Goal: Navigation & Orientation: Find specific page/section

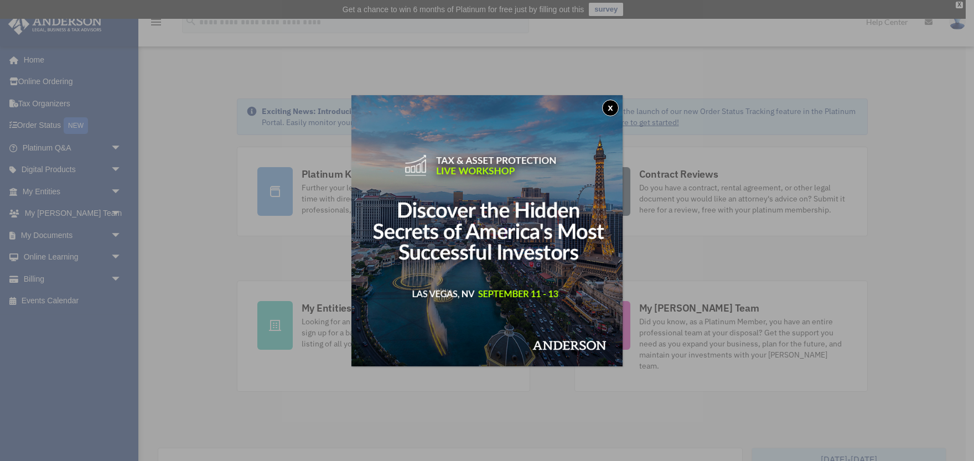
click at [608, 102] on button "x" at bounding box center [610, 108] width 17 height 17
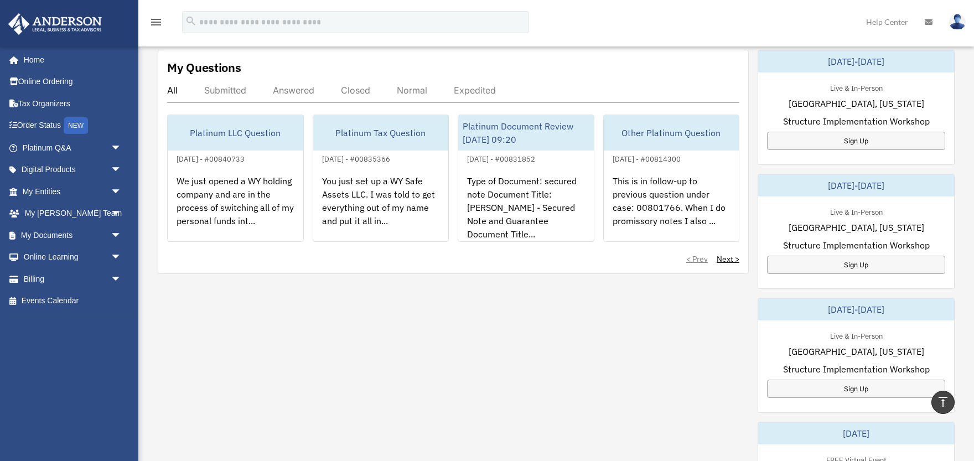
scroll to position [266, 0]
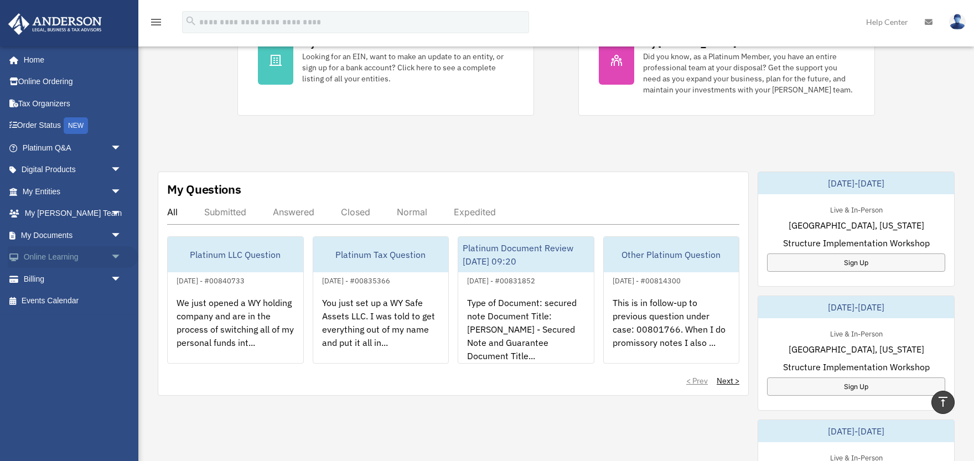
click at [78, 261] on link "Online Learning arrow_drop_down" at bounding box center [73, 257] width 131 height 22
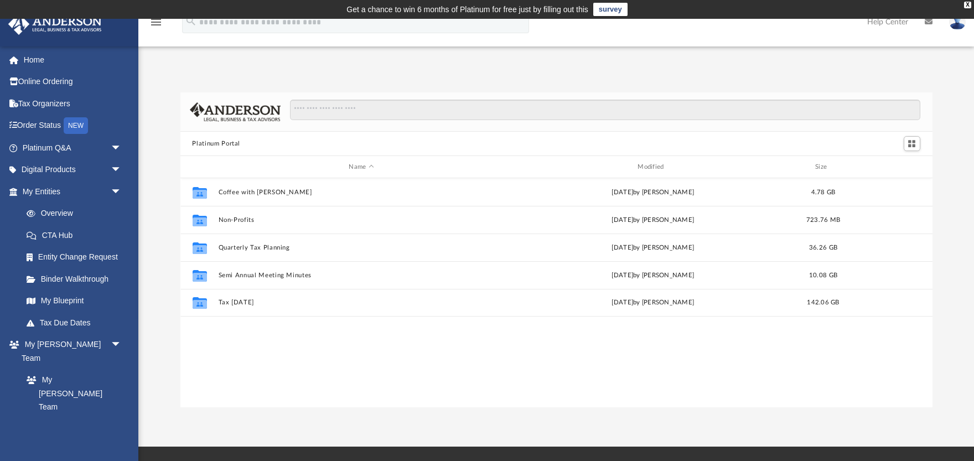
scroll to position [251, 752]
click at [91, 235] on link "CTA Hub" at bounding box center [76, 235] width 123 height 22
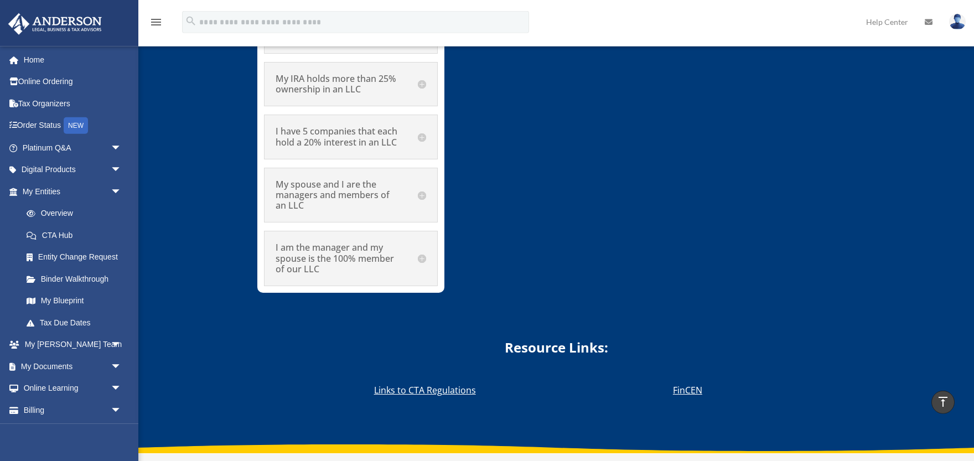
scroll to position [6575, 0]
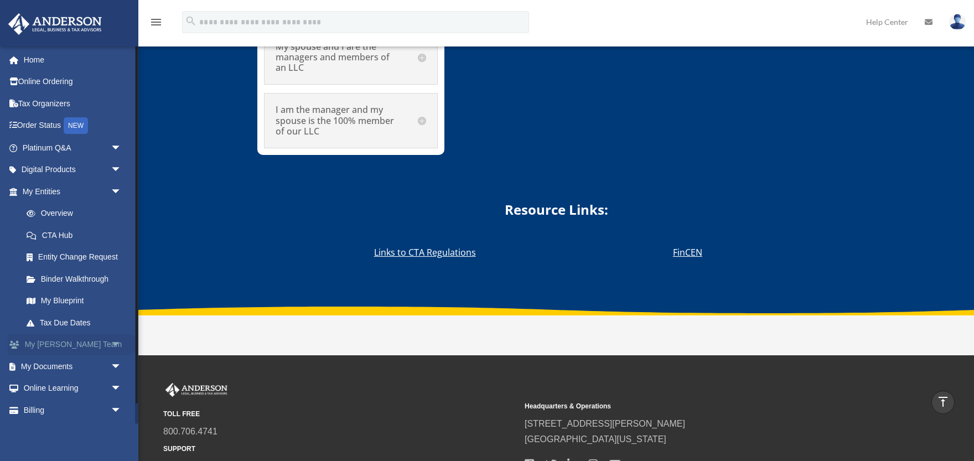
click at [105, 346] on link "My Anderson Team arrow_drop_down" at bounding box center [73, 345] width 131 height 22
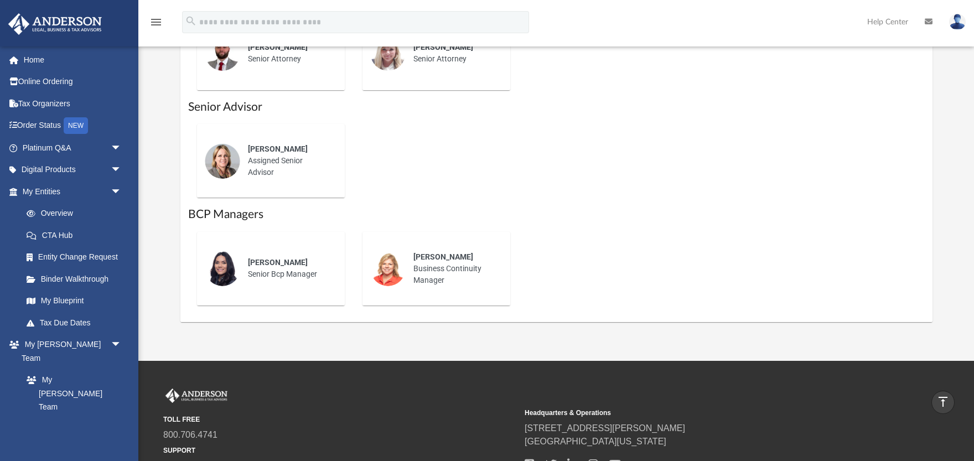
scroll to position [828, 0]
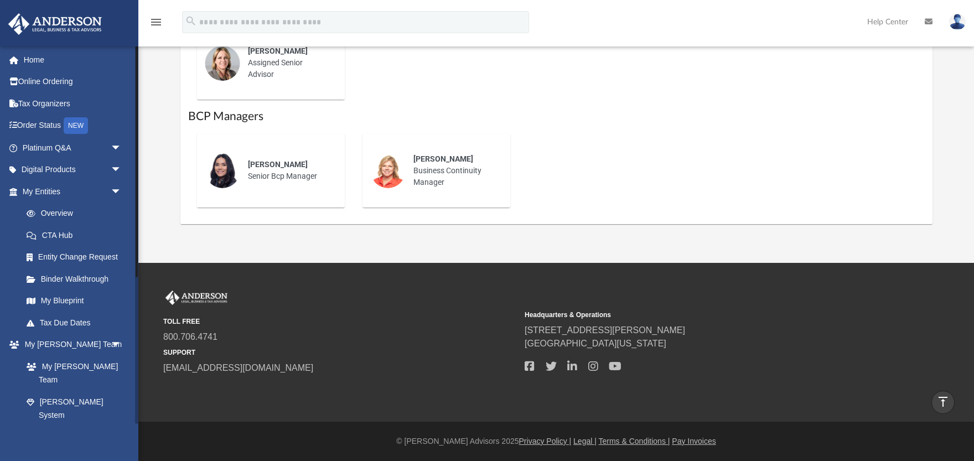
drag, startPoint x: 81, startPoint y: 405, endPoint x: 90, endPoint y: 400, distance: 10.6
click at [81, 426] on link "Client Referrals" at bounding box center [76, 437] width 123 height 22
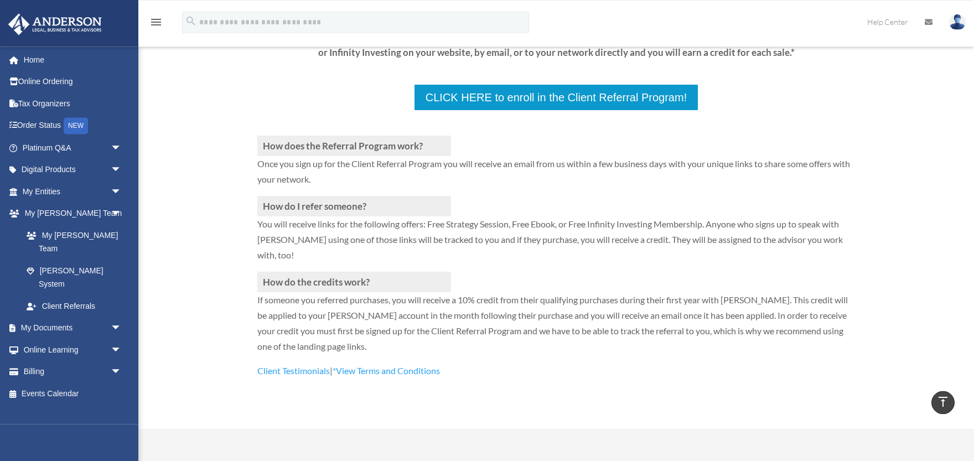
scroll to position [55, 0]
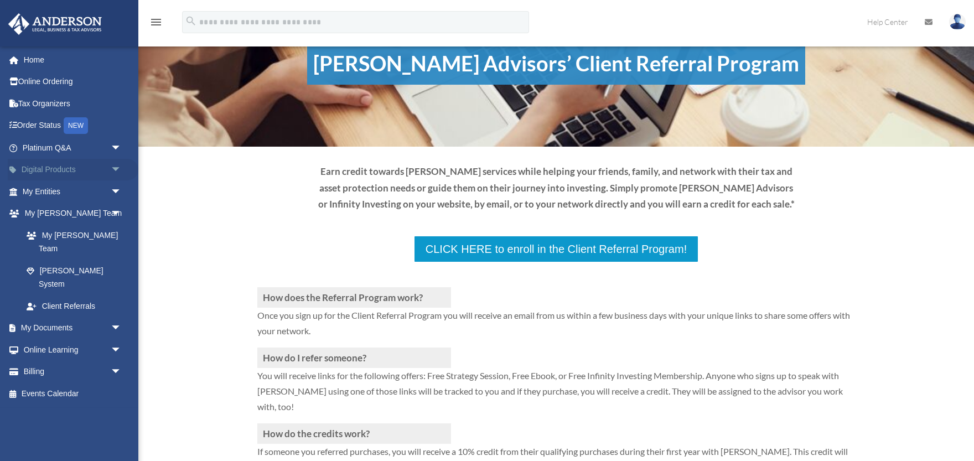
click at [76, 172] on link "Digital Products arrow_drop_down" at bounding box center [73, 170] width 131 height 22
click at [113, 170] on span "arrow_drop_down" at bounding box center [122, 170] width 22 height 23
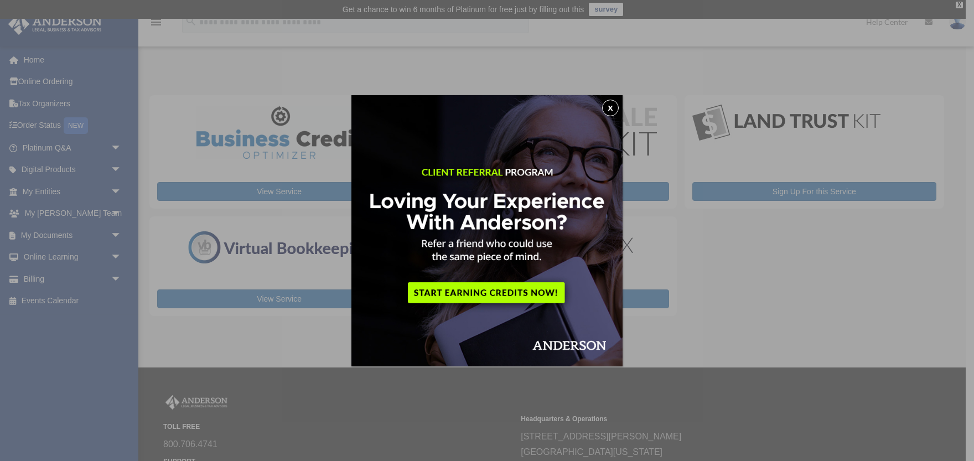
click at [613, 104] on button "x" at bounding box center [610, 108] width 17 height 17
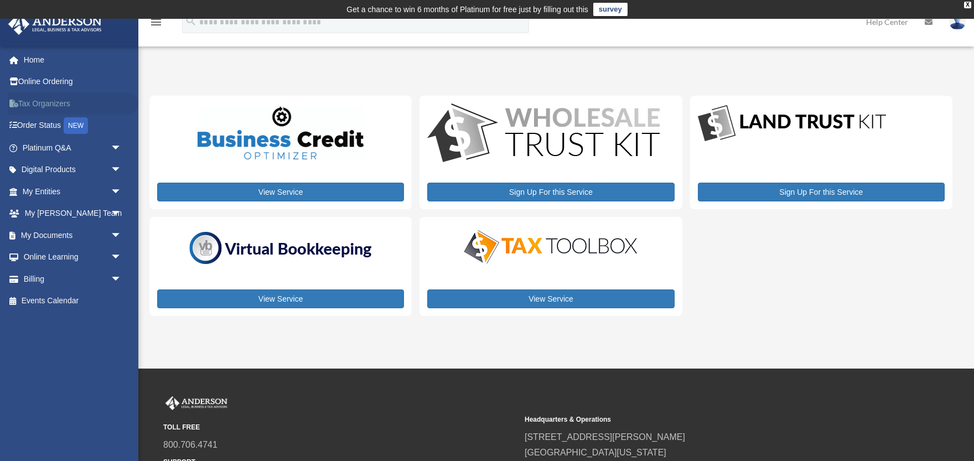
click at [51, 105] on link "Tax Organizers" at bounding box center [73, 103] width 131 height 22
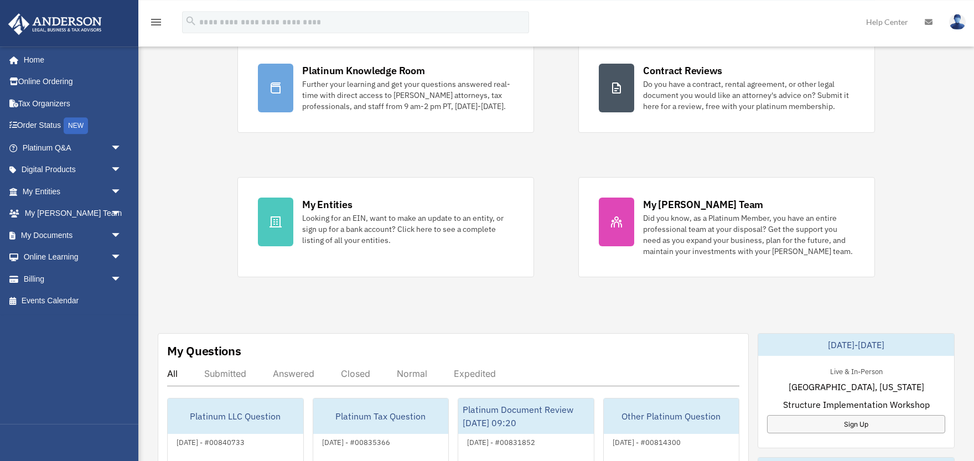
scroll to position [122, 0]
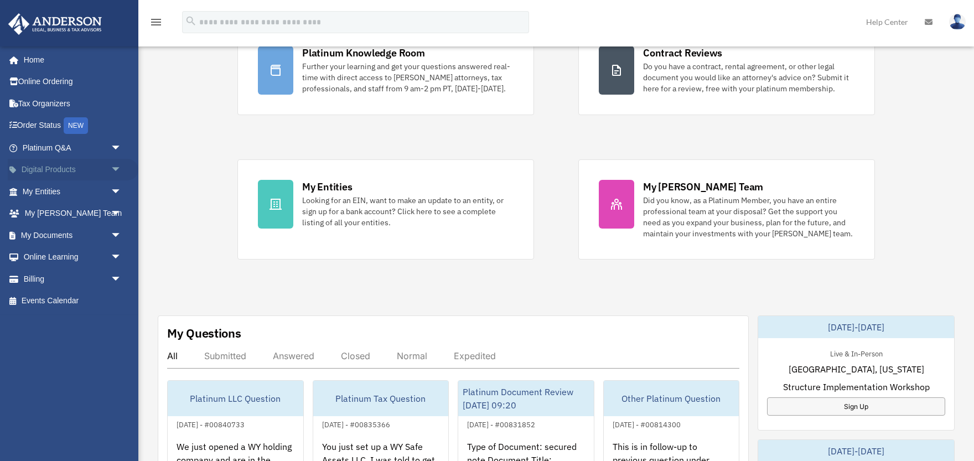
click at [78, 172] on link "Digital Products arrow_drop_down" at bounding box center [73, 170] width 131 height 22
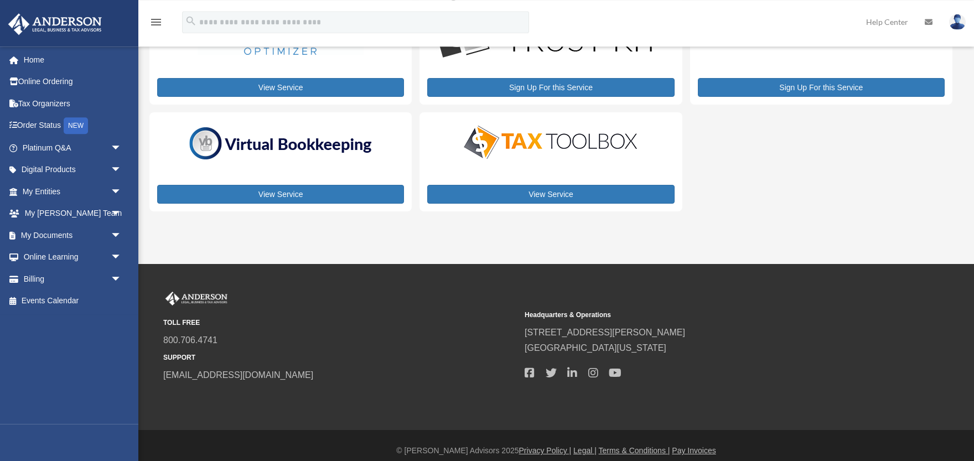
scroll to position [115, 0]
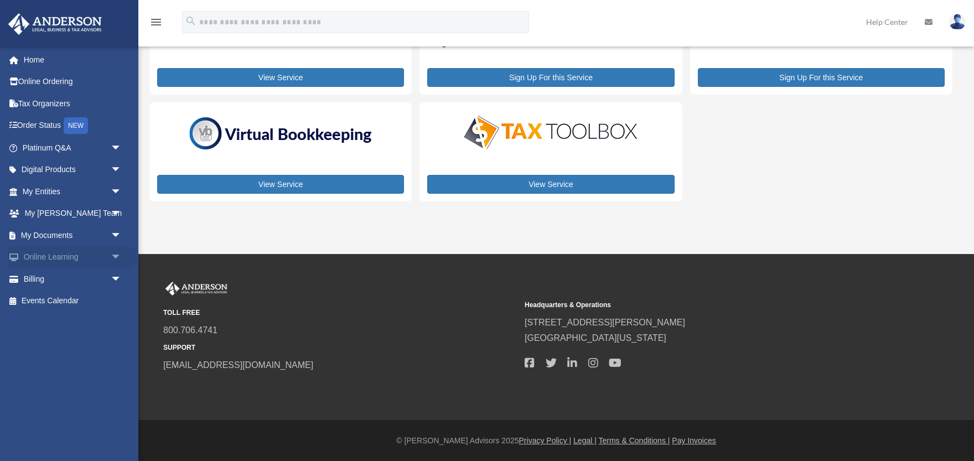
click at [118, 257] on span "arrow_drop_down" at bounding box center [122, 257] width 22 height 23
click at [72, 321] on link "Resources" at bounding box center [76, 323] width 123 height 22
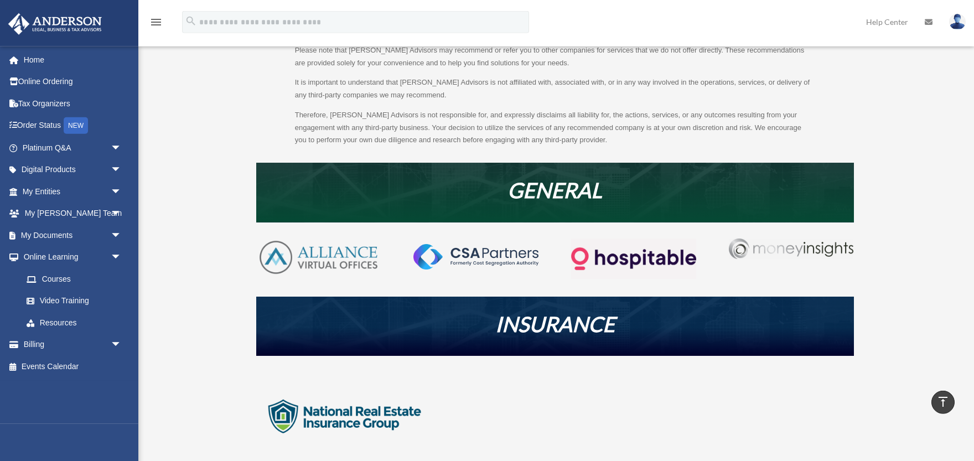
scroll to position [122, 0]
